Goal: Task Accomplishment & Management: Manage account settings

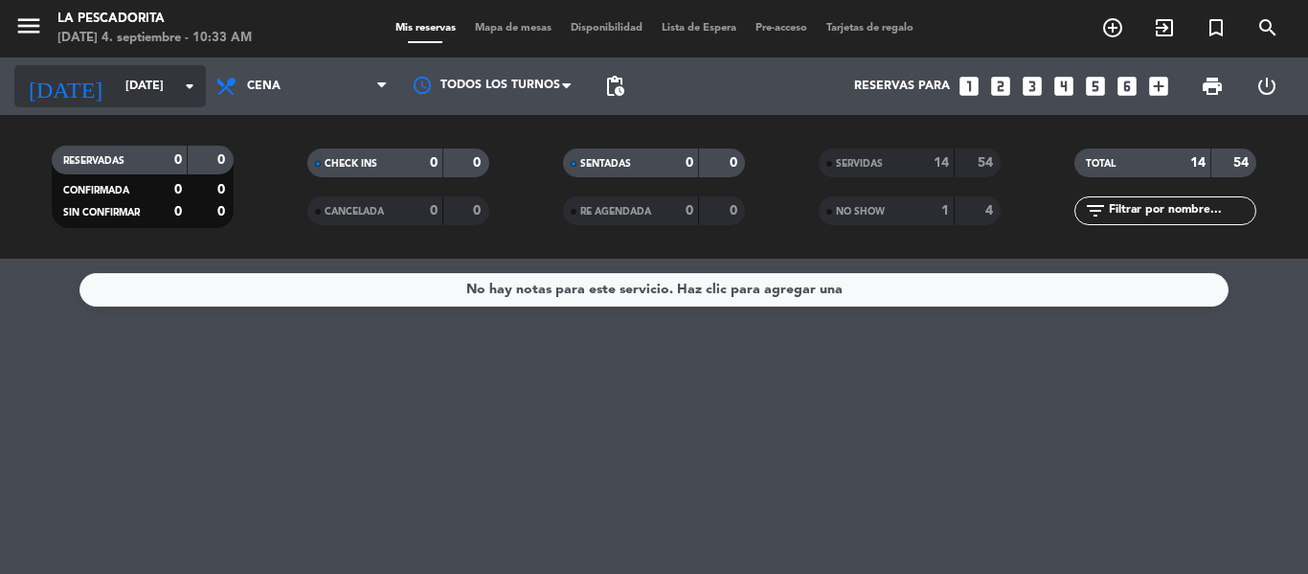
click at [143, 92] on input "mié. 3 sep." at bounding box center [197, 86] width 162 height 33
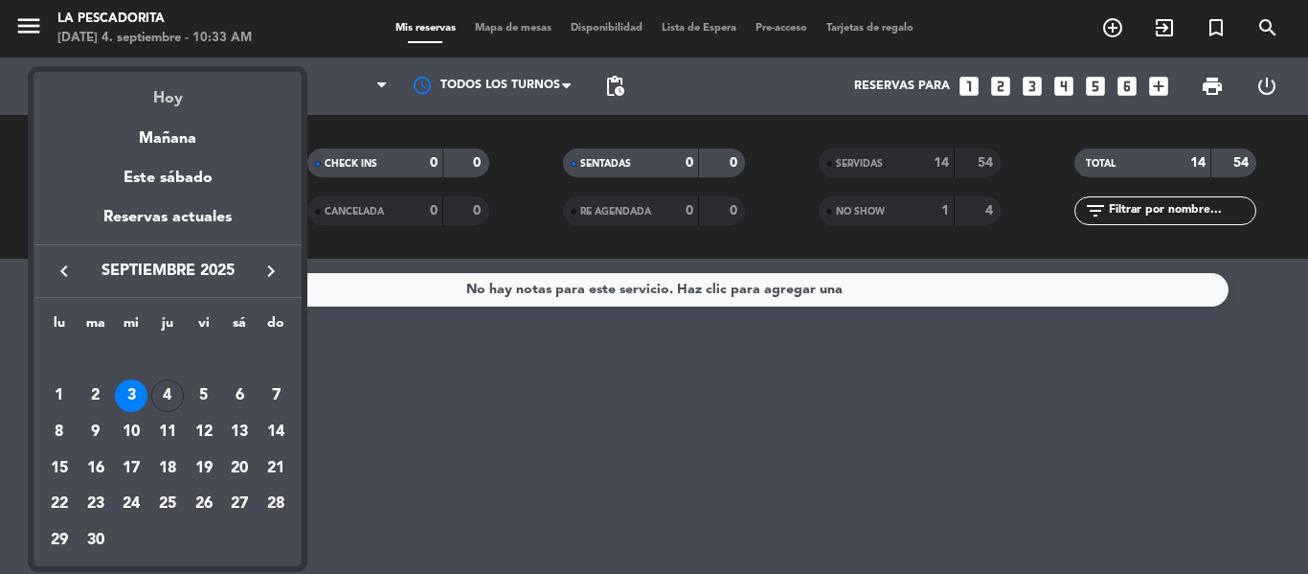
click at [208, 101] on div "Hoy" at bounding box center [168, 91] width 268 height 39
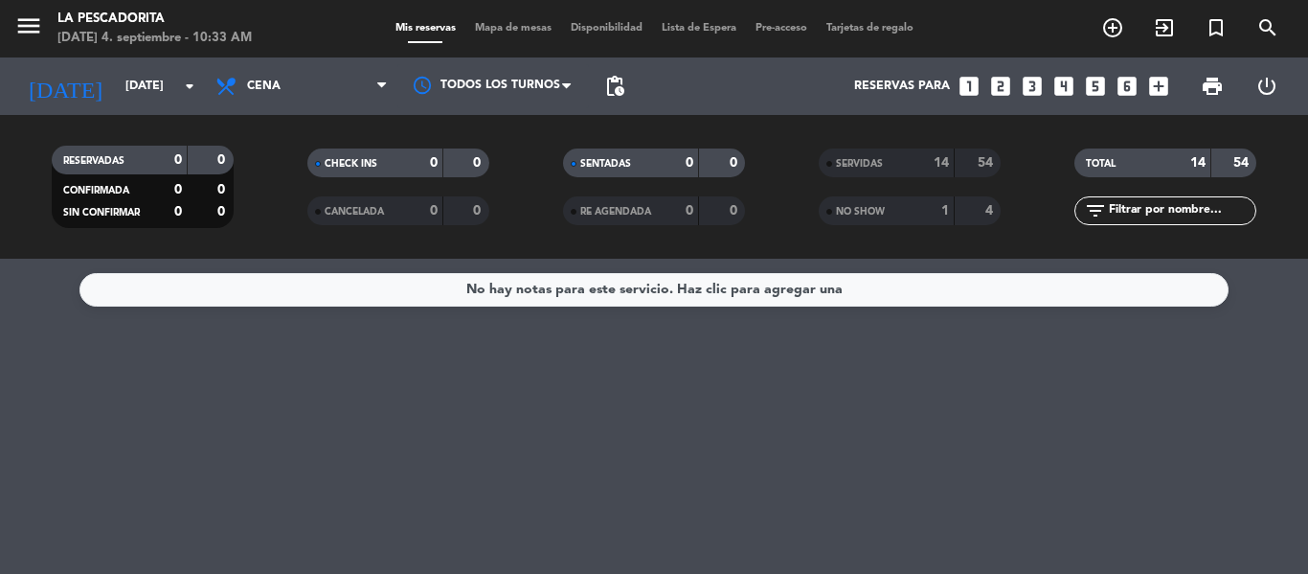
type input "[DEMOGRAPHIC_DATA][DATE]"
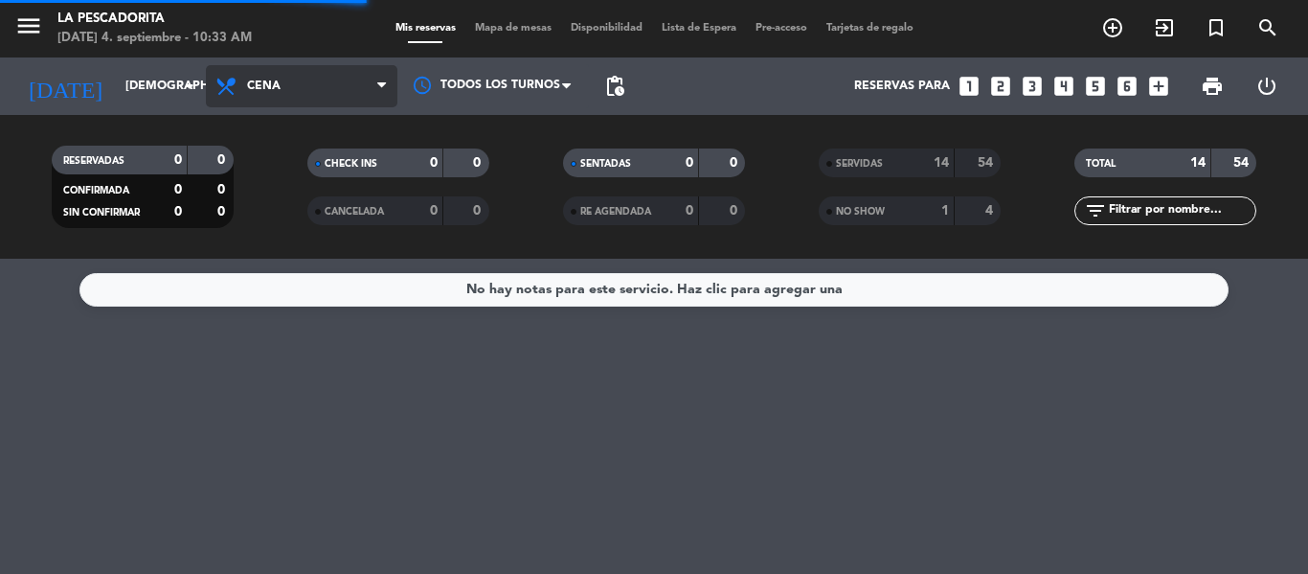
click at [295, 89] on span "Cena" at bounding box center [302, 86] width 192 height 42
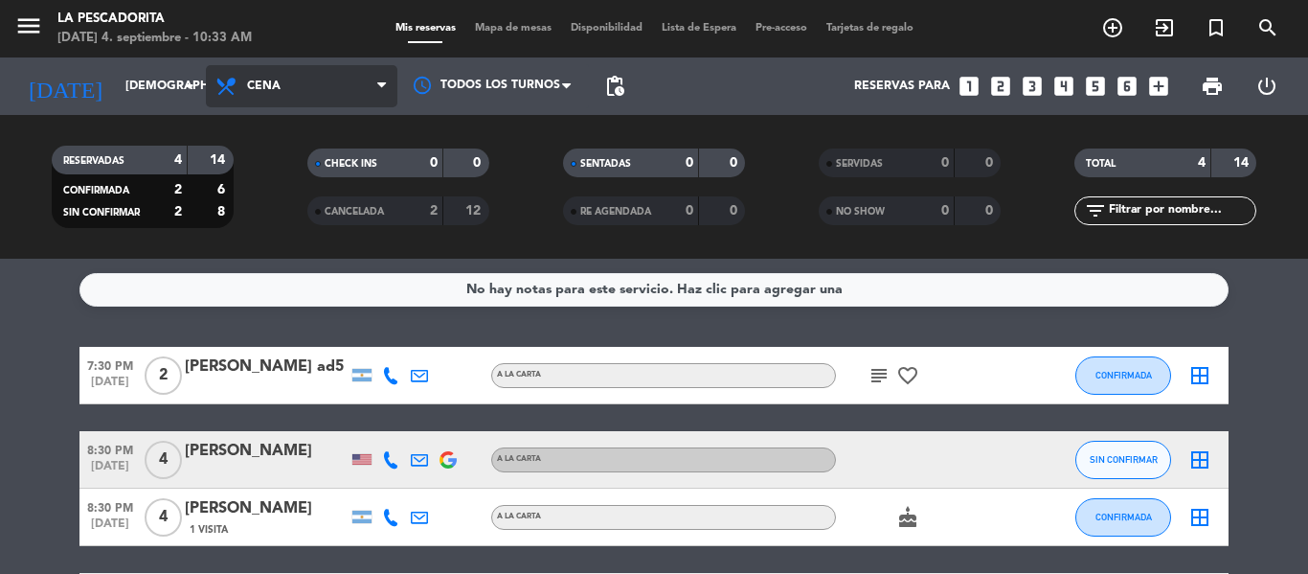
drag, startPoint x: 284, startPoint y: 89, endPoint x: 284, endPoint y: 118, distance: 28.7
click at [284, 88] on span "Cena" at bounding box center [302, 86] width 192 height 42
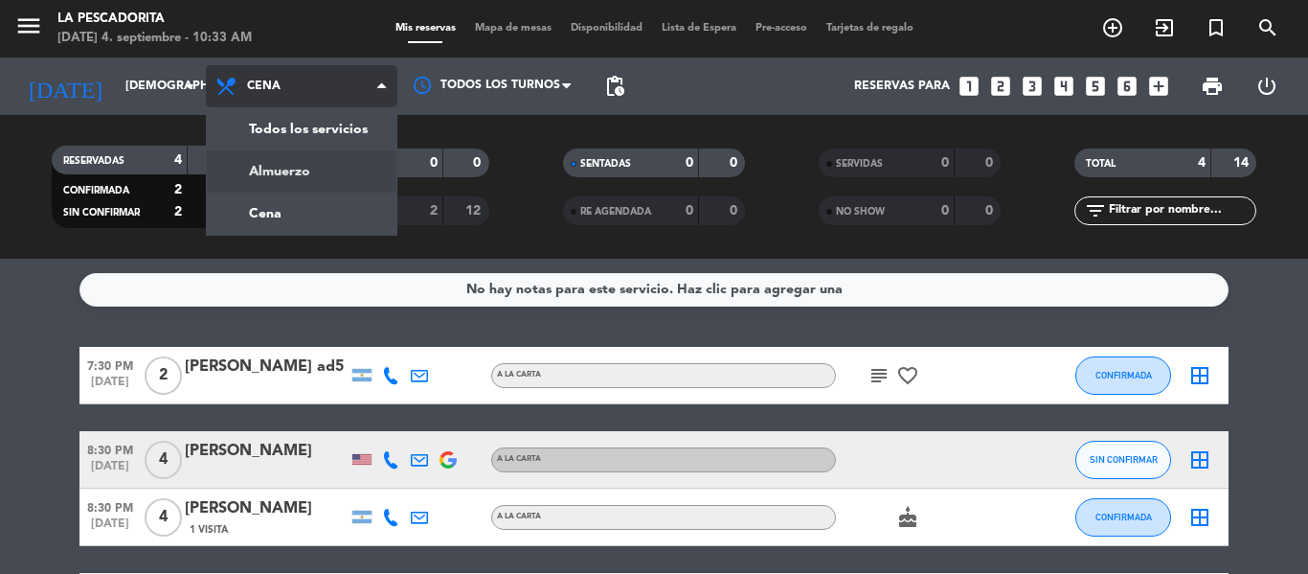
click at [282, 157] on div "menu La Pescadorita jueves 4. septiembre - 10:33 AM Mis reservas Mapa de mesas …" at bounding box center [654, 129] width 1308 height 259
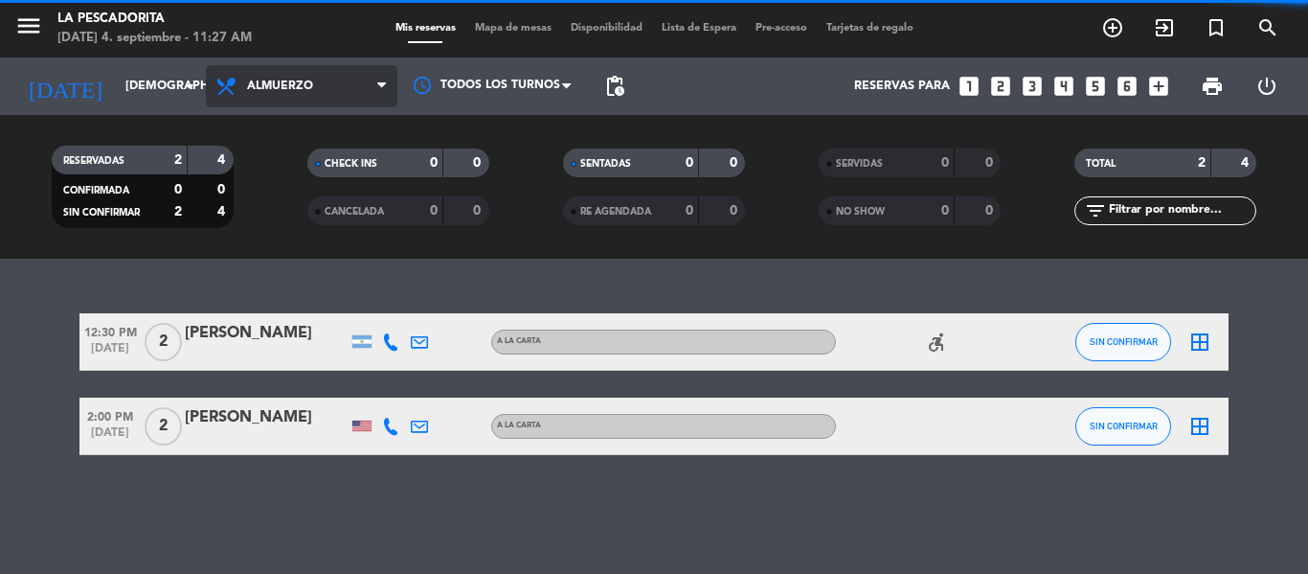
click at [253, 83] on span "Almuerzo" at bounding box center [280, 85] width 66 height 13
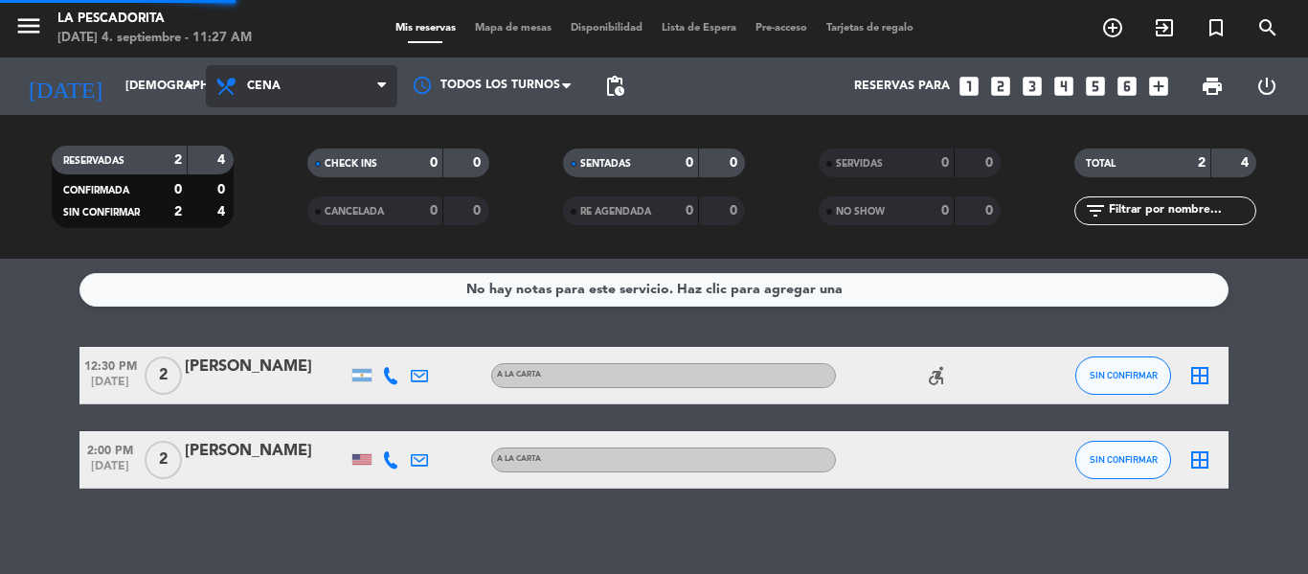
click at [273, 215] on div "menu La Pescadorita [DATE] 4. septiembre - 11:27 AM Mis reservas Mapa de mesas …" at bounding box center [654, 129] width 1308 height 259
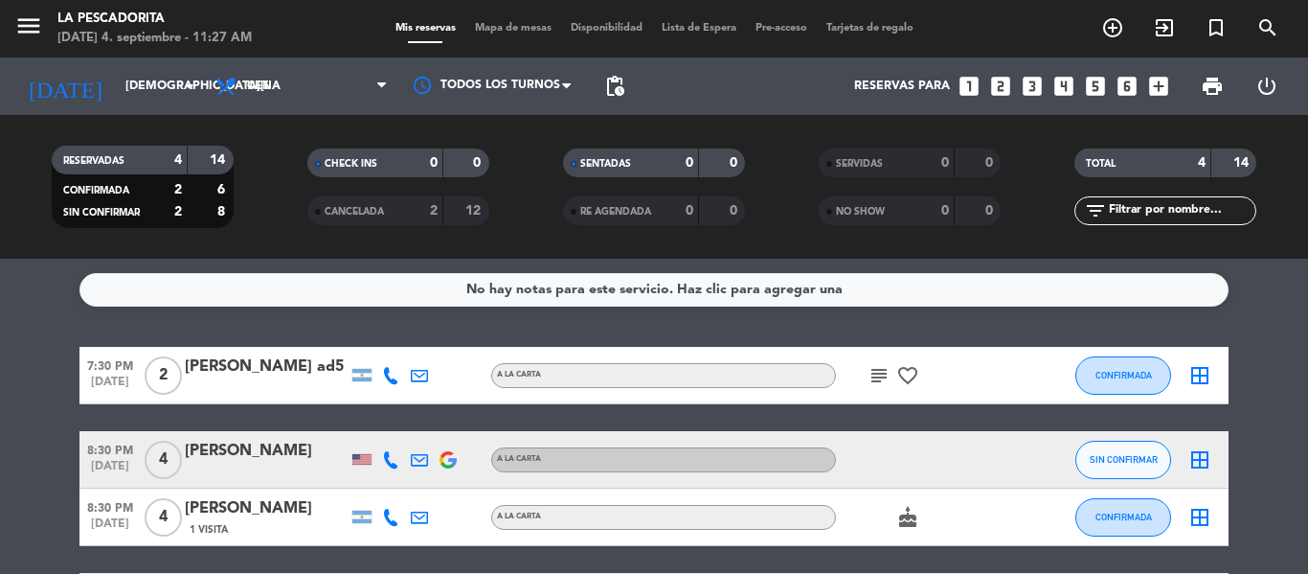
click at [872, 381] on icon "subject" at bounding box center [879, 375] width 23 height 23
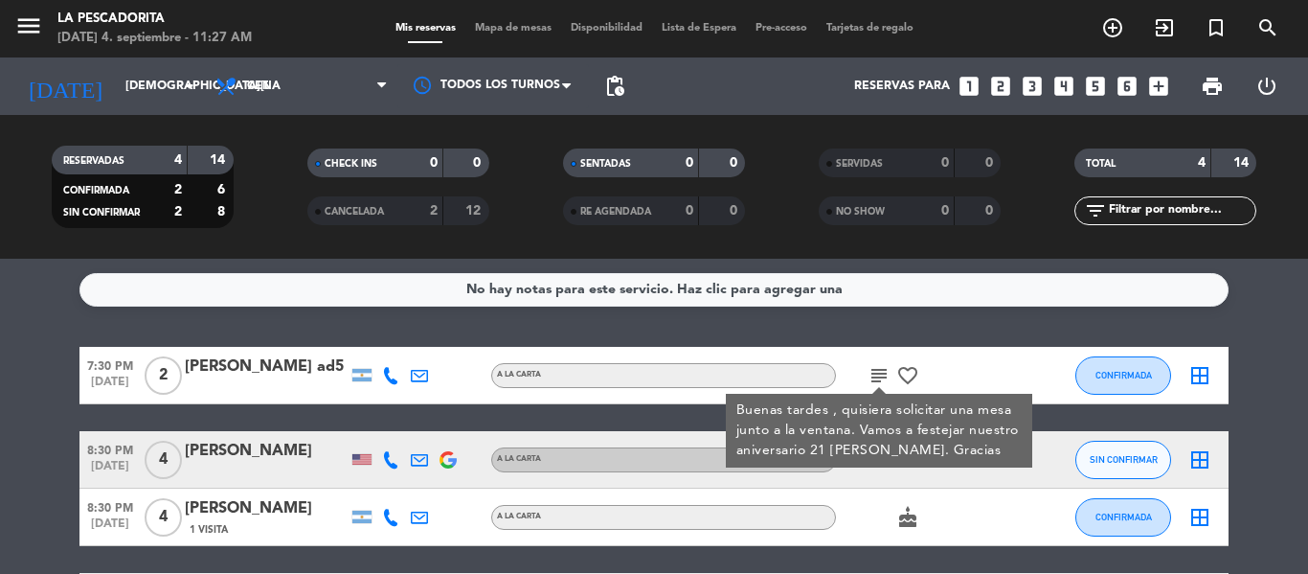
click at [880, 381] on icon "subject" at bounding box center [879, 375] width 23 height 23
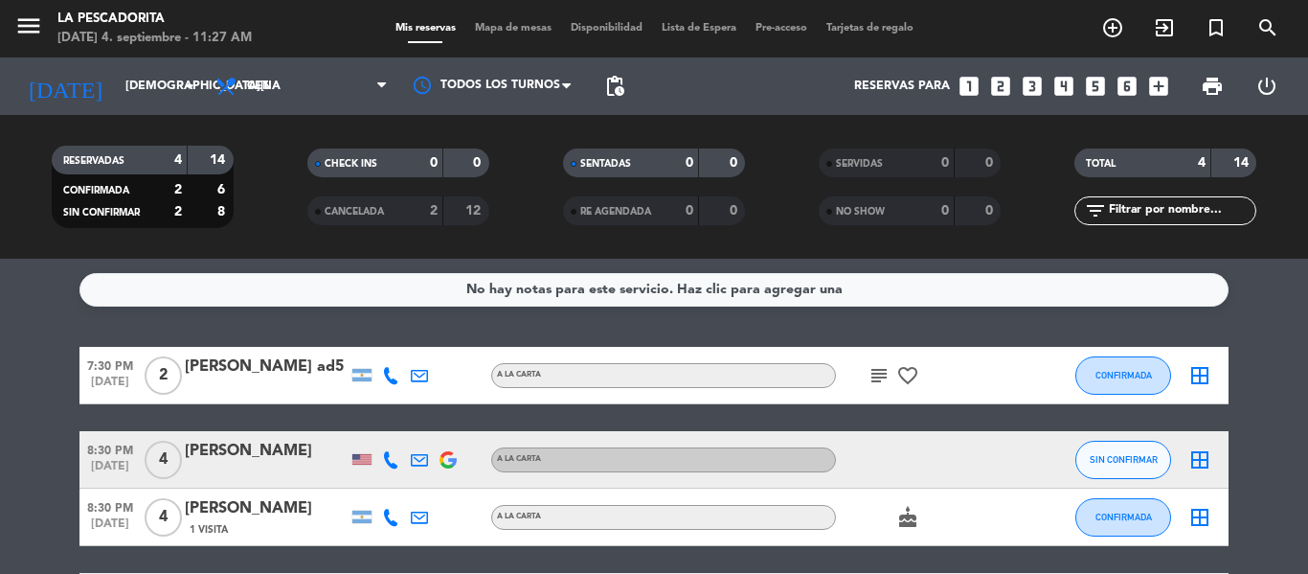
click at [907, 382] on icon "favorite_border" at bounding box center [907, 375] width 23 height 23
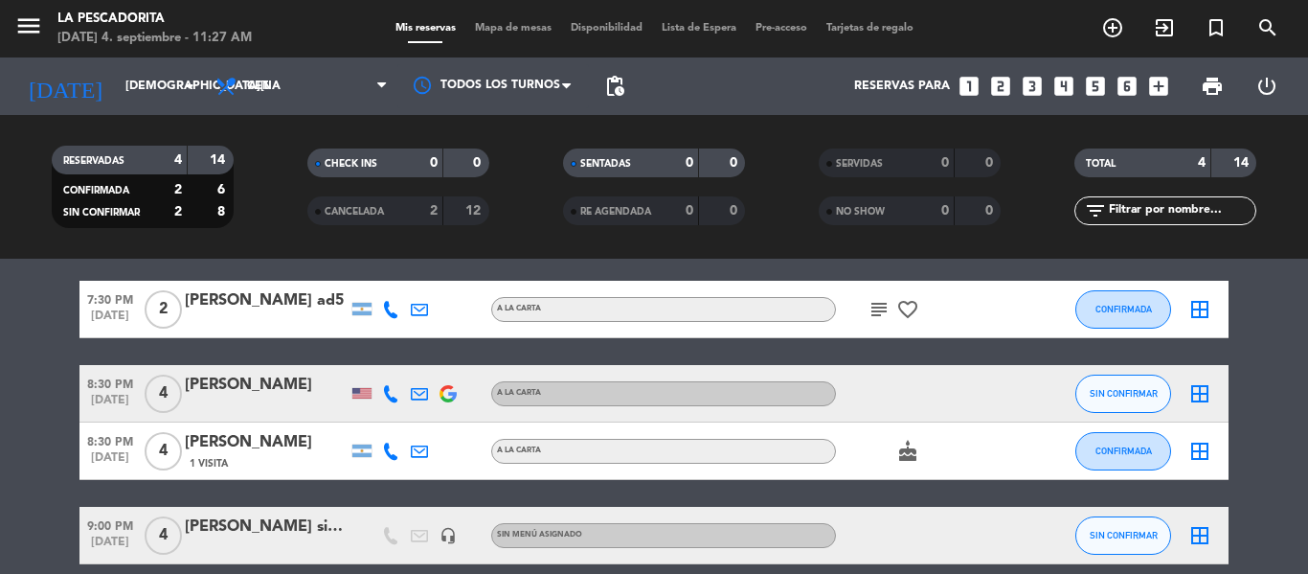
scroll to position [96, 0]
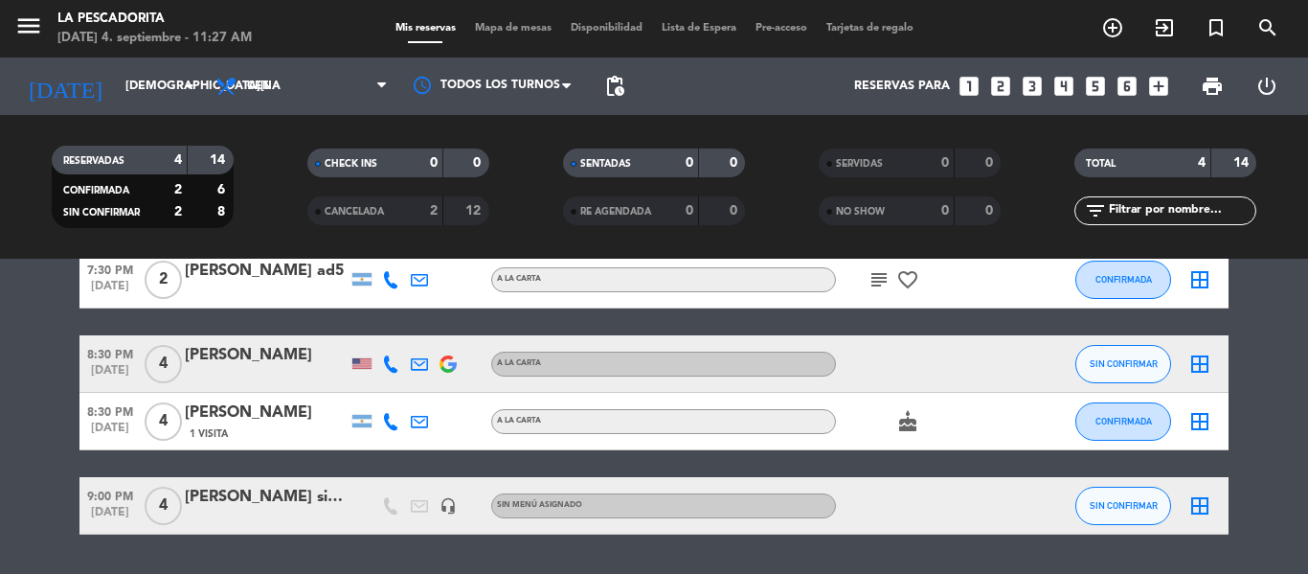
click at [910, 426] on icon "cake" at bounding box center [907, 421] width 23 height 23
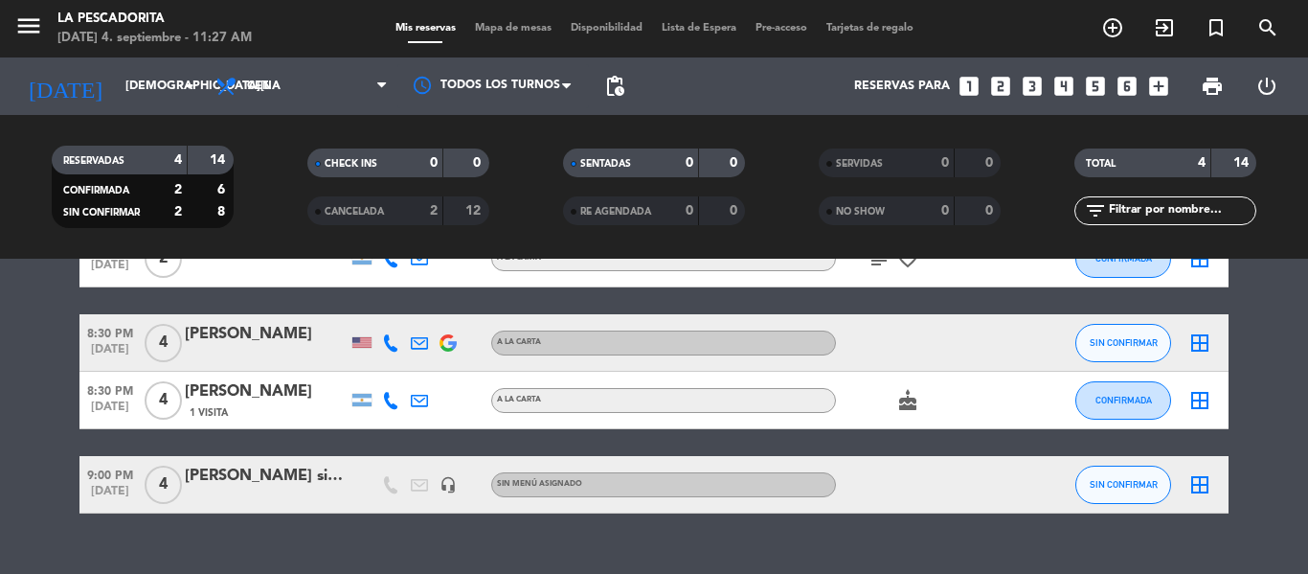
scroll to position [152, 0]
